Goal: Task Accomplishment & Management: Complete application form

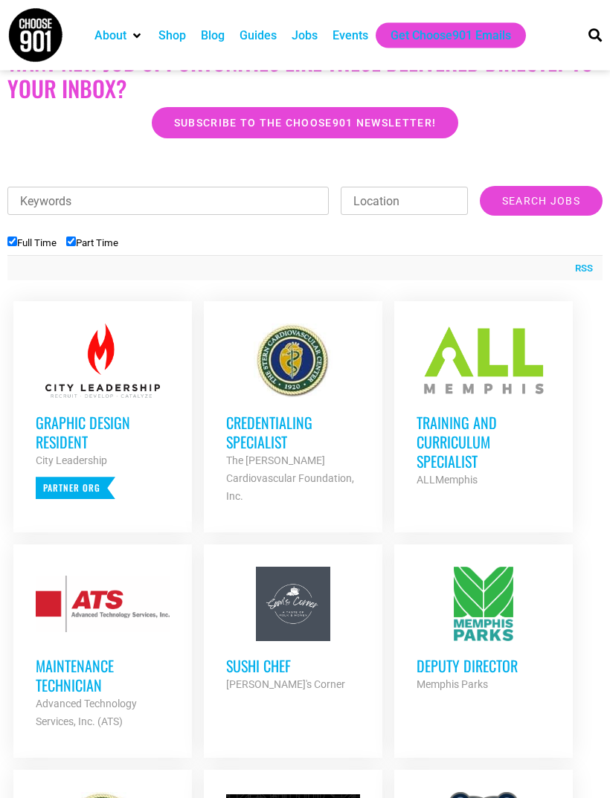
scroll to position [444, 0]
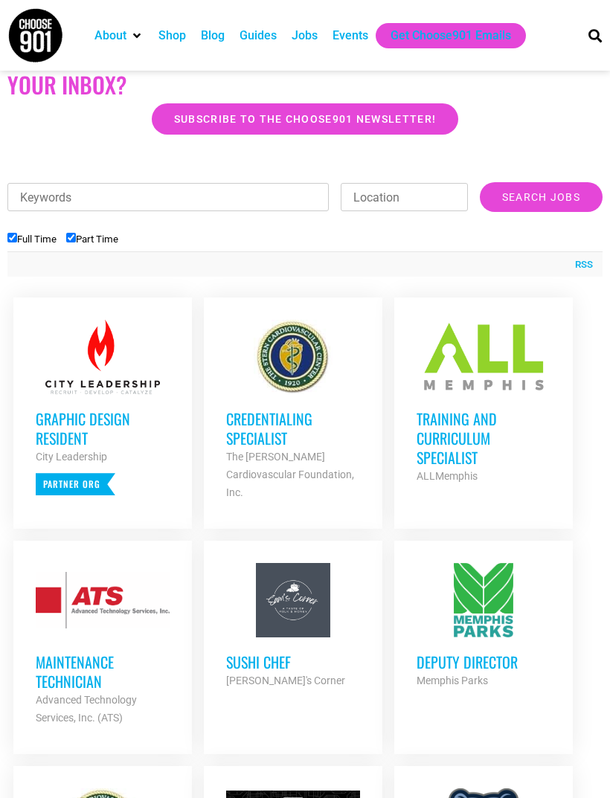
click at [462, 440] on h3 "Training and Curriculum Specialist" at bounding box center [484, 438] width 134 height 58
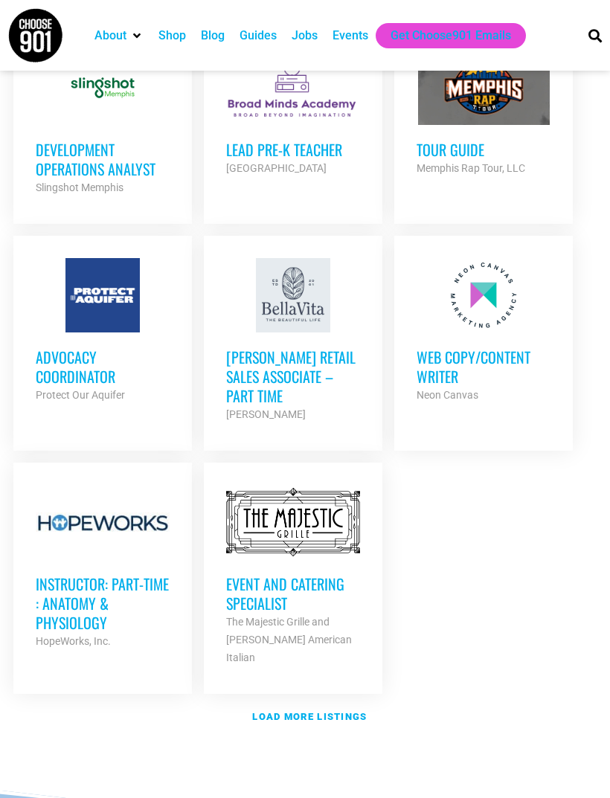
scroll to position [1709, 0]
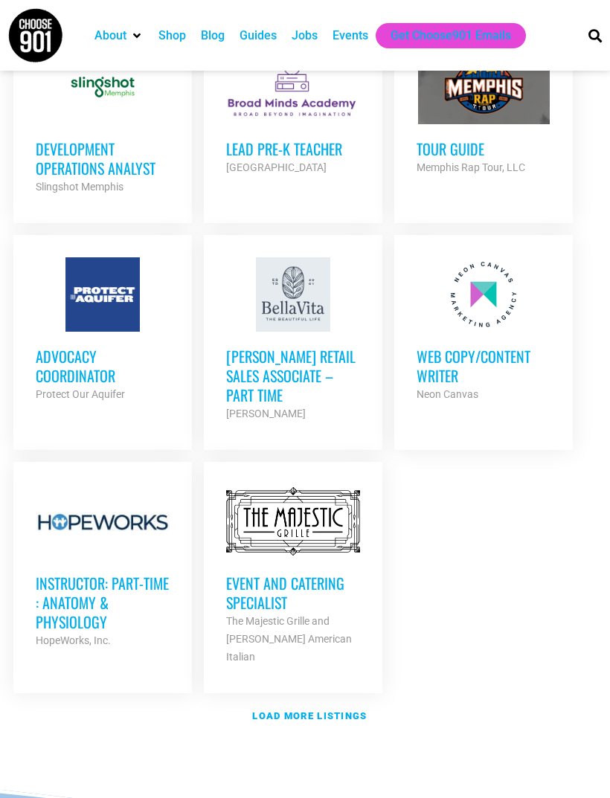
click at [372, 699] on link "Load more listings" at bounding box center [304, 716] width 595 height 34
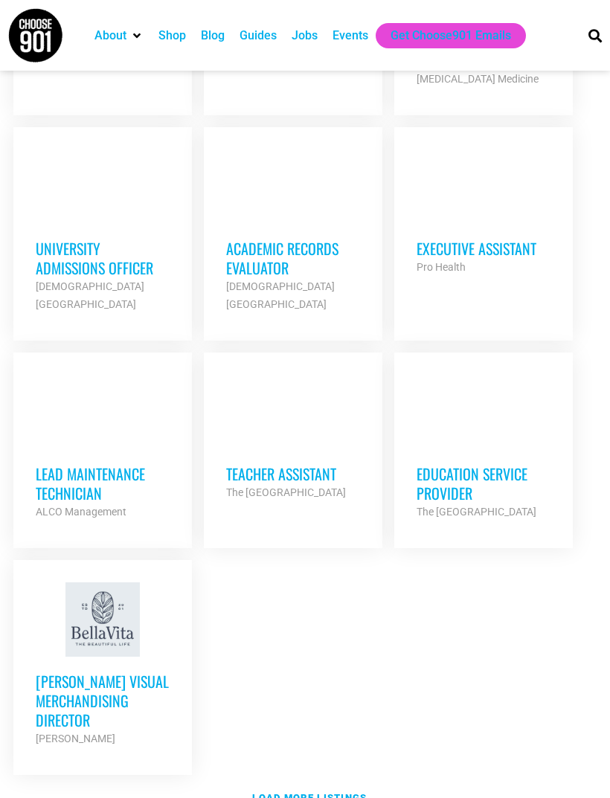
scroll to position [3305, 0]
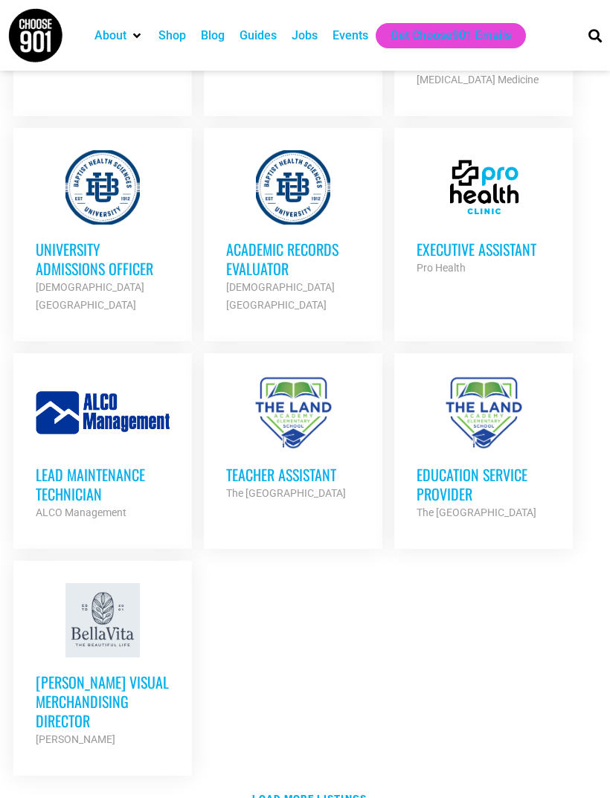
click at [524, 479] on link "Education Service Provider The Land Academy Elementary School Partner Org Full …" at bounding box center [483, 448] width 179 height 190
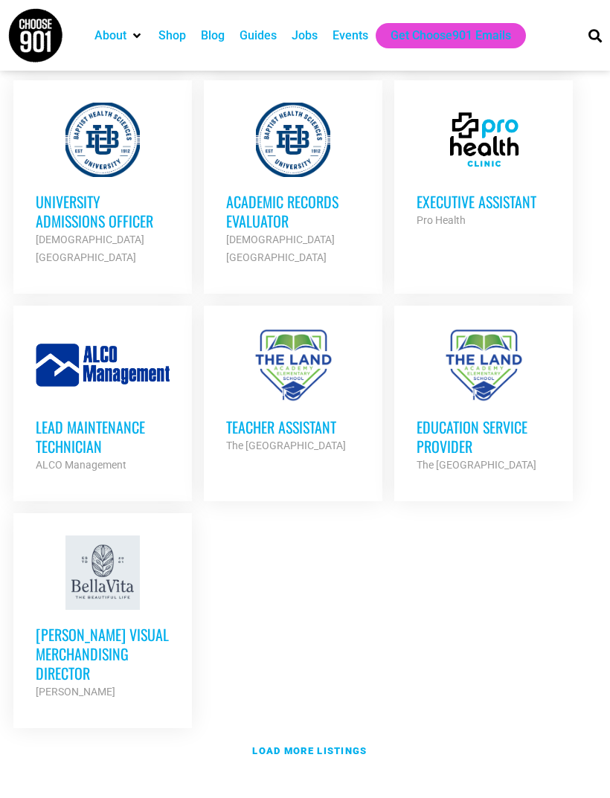
click at [370, 734] on link "Load more listings" at bounding box center [304, 751] width 595 height 34
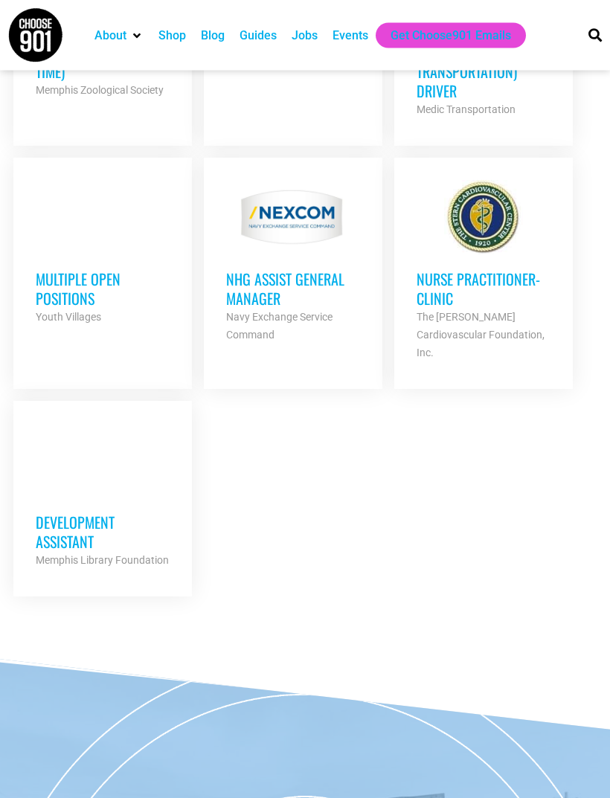
scroll to position [4389, 0]
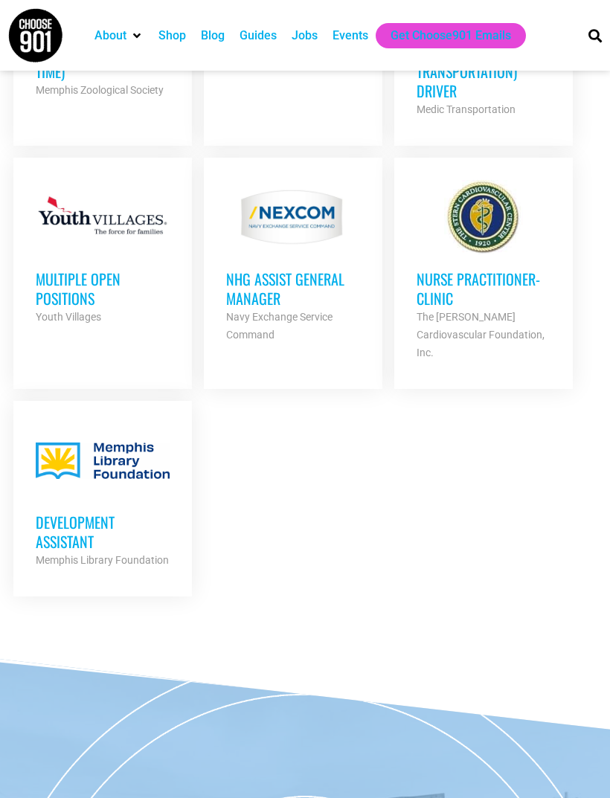
click at [64, 512] on h3 "Development Assistant" at bounding box center [103, 531] width 134 height 39
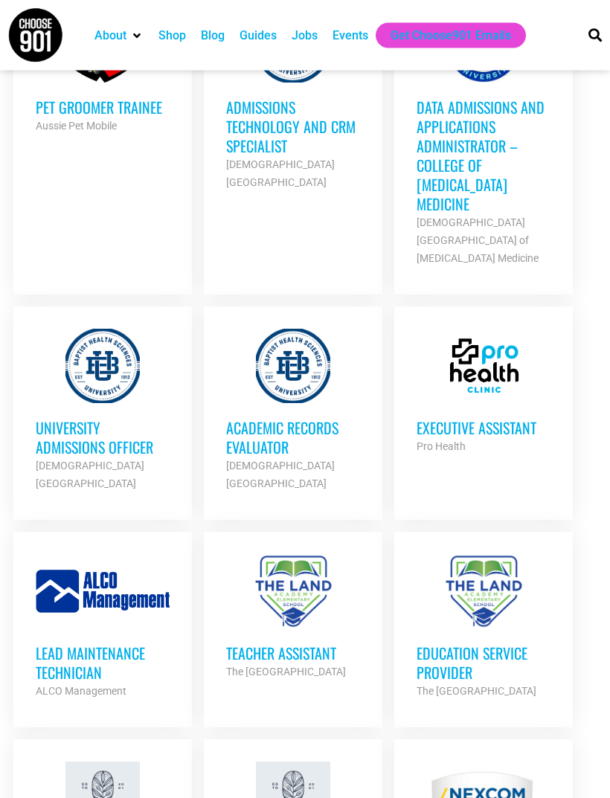
scroll to position [3052, 0]
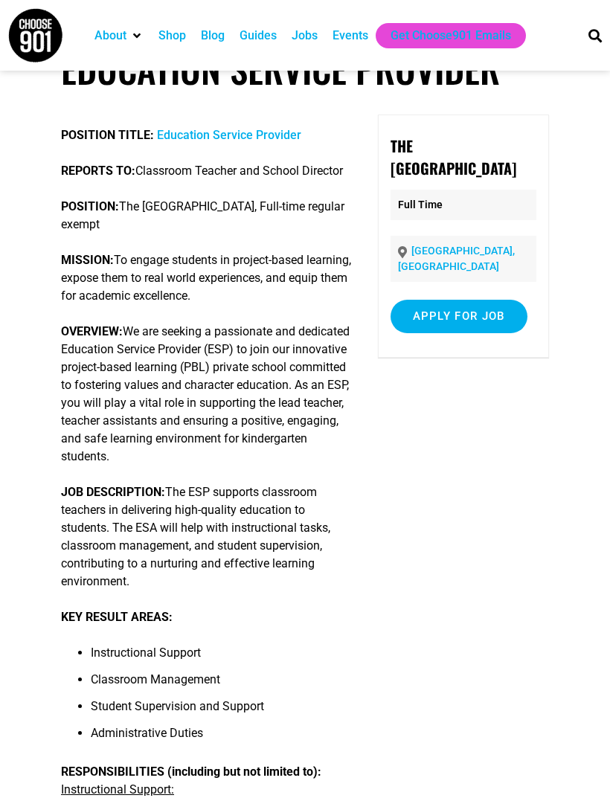
scroll to position [20, 0]
